Goal: Transaction & Acquisition: Purchase product/service

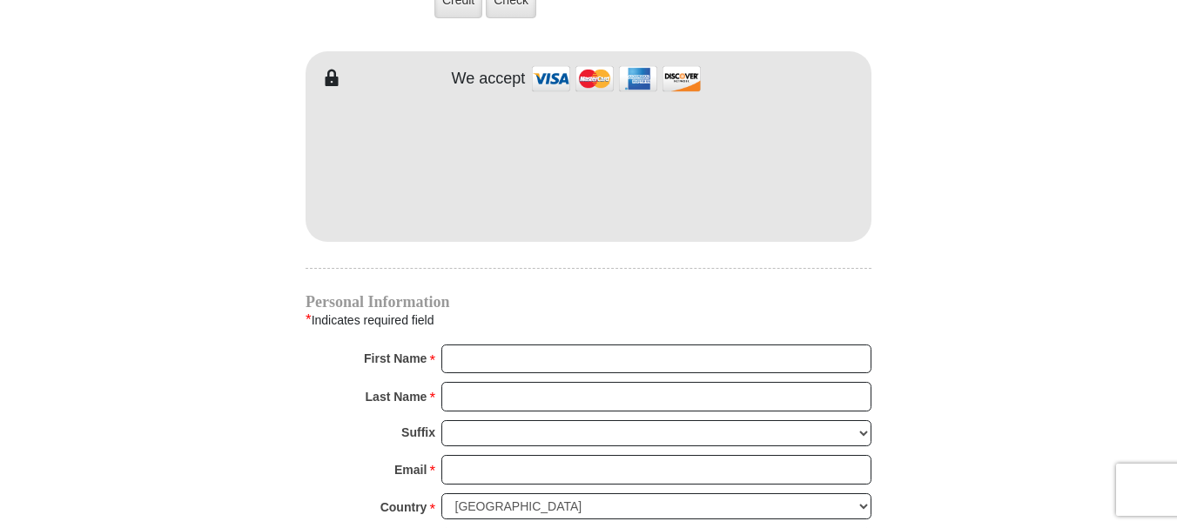
scroll to position [1654, 0]
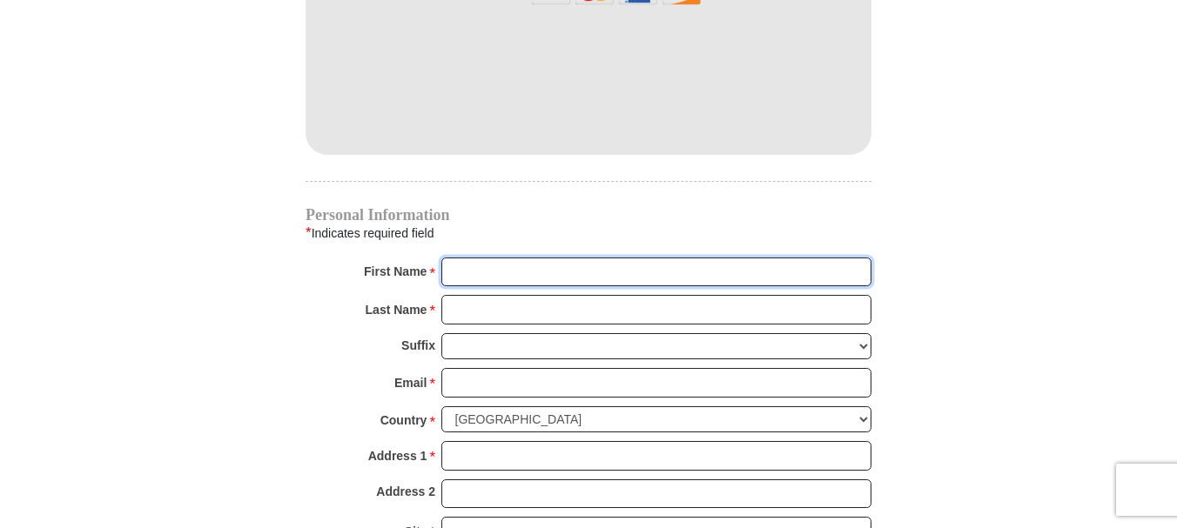
click at [479, 258] on input "First Name *" at bounding box center [656, 273] width 430 height 30
type input "J"
type input "a"
type input "Amay and [DEMOGRAPHIC_DATA]"
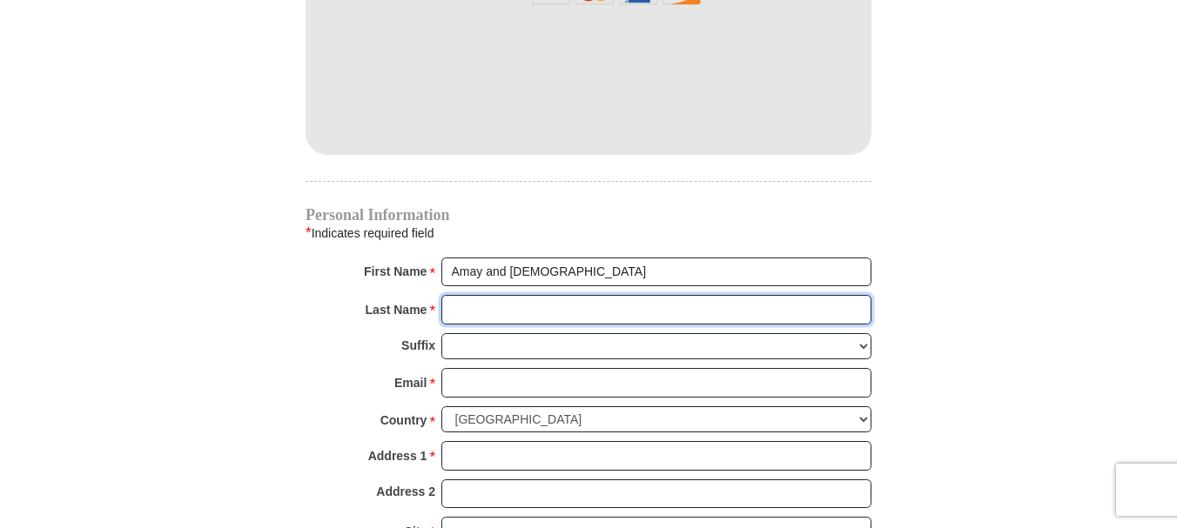
click at [498, 295] on input "Last Name *" at bounding box center [656, 310] width 430 height 30
type input "[PERSON_NAME]"
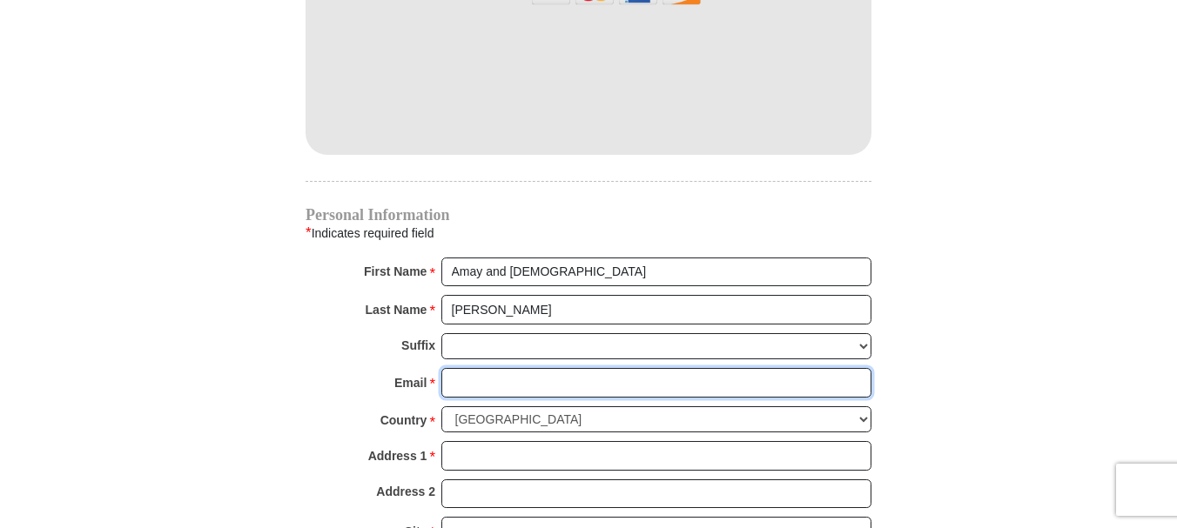
type input "[EMAIL_ADDRESS][DOMAIN_NAME]"
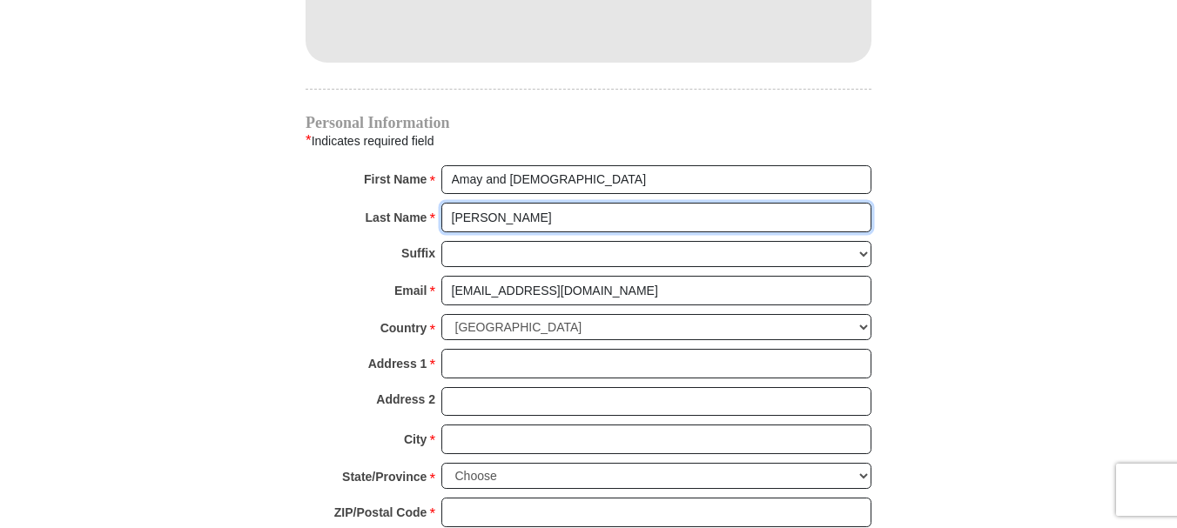
scroll to position [1828, 0]
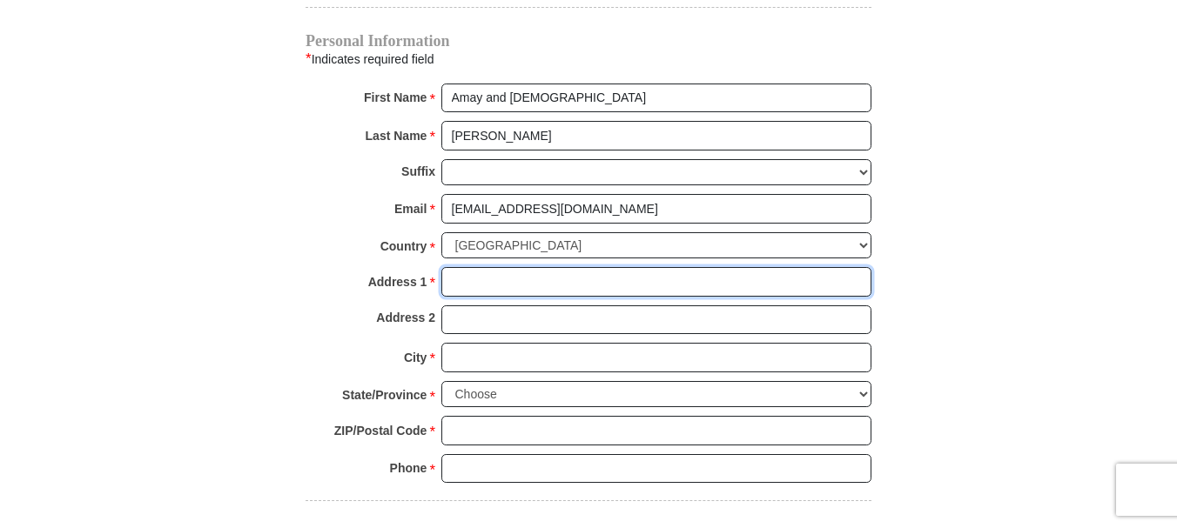
click at [487, 267] on input "Address 1 *" at bounding box center [656, 282] width 430 height 30
type input "[STREET_ADDRESS]"
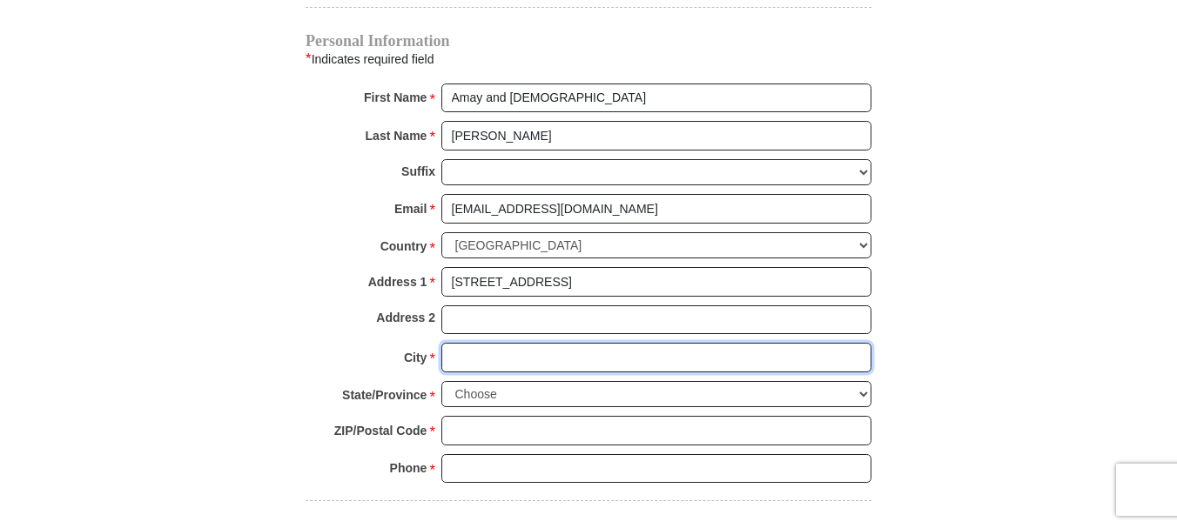
click at [494, 343] on input "City *" at bounding box center [656, 358] width 430 height 30
type input "[GEOGRAPHIC_DATA]"
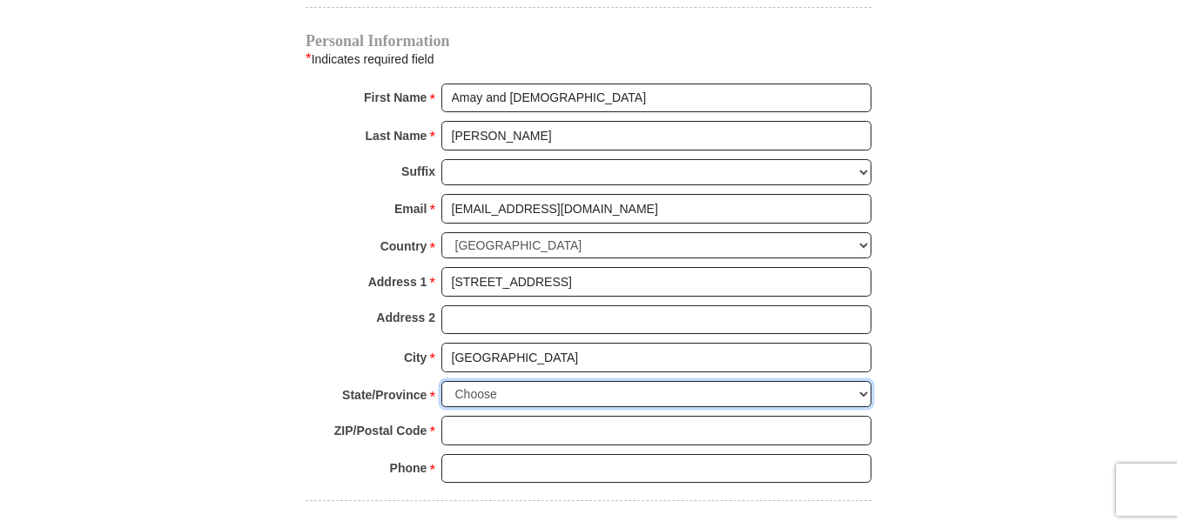
click at [512, 381] on select "Choose [US_STATE] [US_STATE] [US_STATE] [US_STATE] [US_STATE] Armed Forces Amer…" at bounding box center [656, 394] width 430 height 27
select select "FL"
click at [441, 381] on select "Choose [US_STATE] [US_STATE] [US_STATE] [US_STATE] [US_STATE] Armed Forces Amer…" at bounding box center [656, 394] width 430 height 27
click at [546, 418] on input "ZIP/Postal Code *" at bounding box center [656, 431] width 430 height 30
type input "32258"
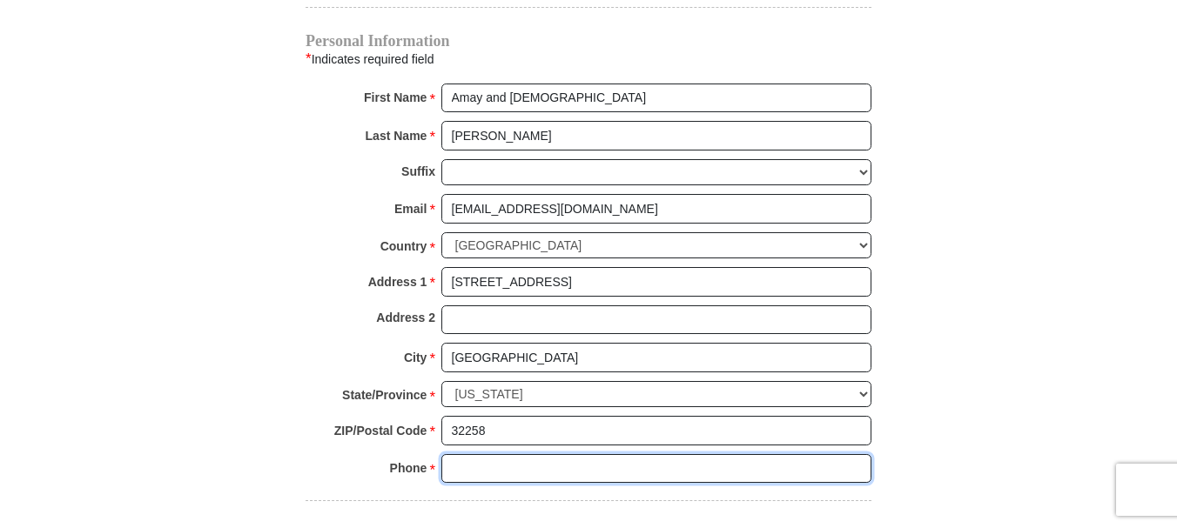
click at [534, 454] on input "Phone * *" at bounding box center [656, 469] width 430 height 30
type input "9046736456"
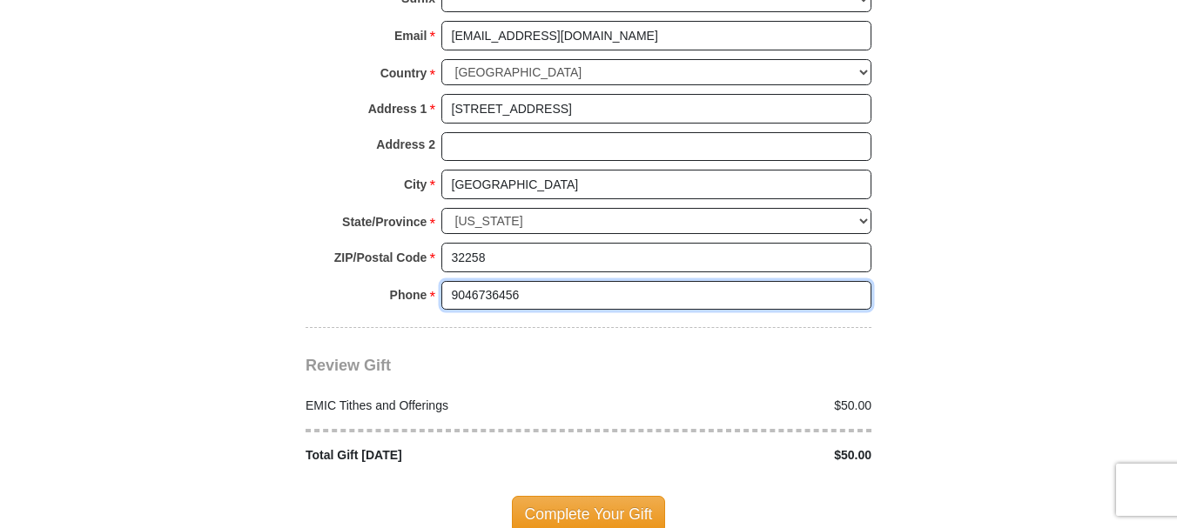
scroll to position [2089, 0]
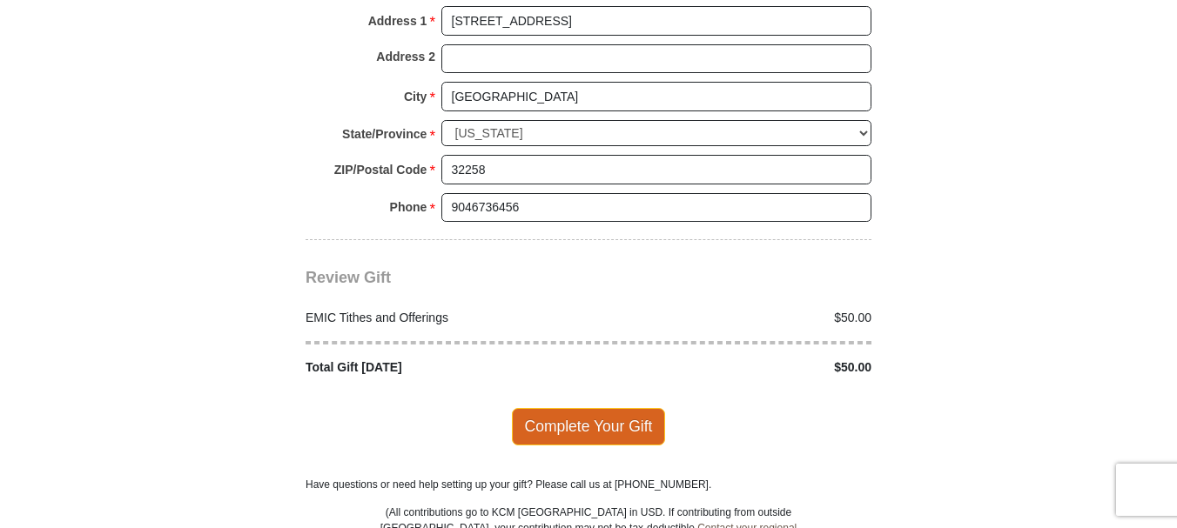
click at [615, 409] on span "Complete Your Gift" at bounding box center [589, 426] width 154 height 37
